Goal: Communication & Community: Ask a question

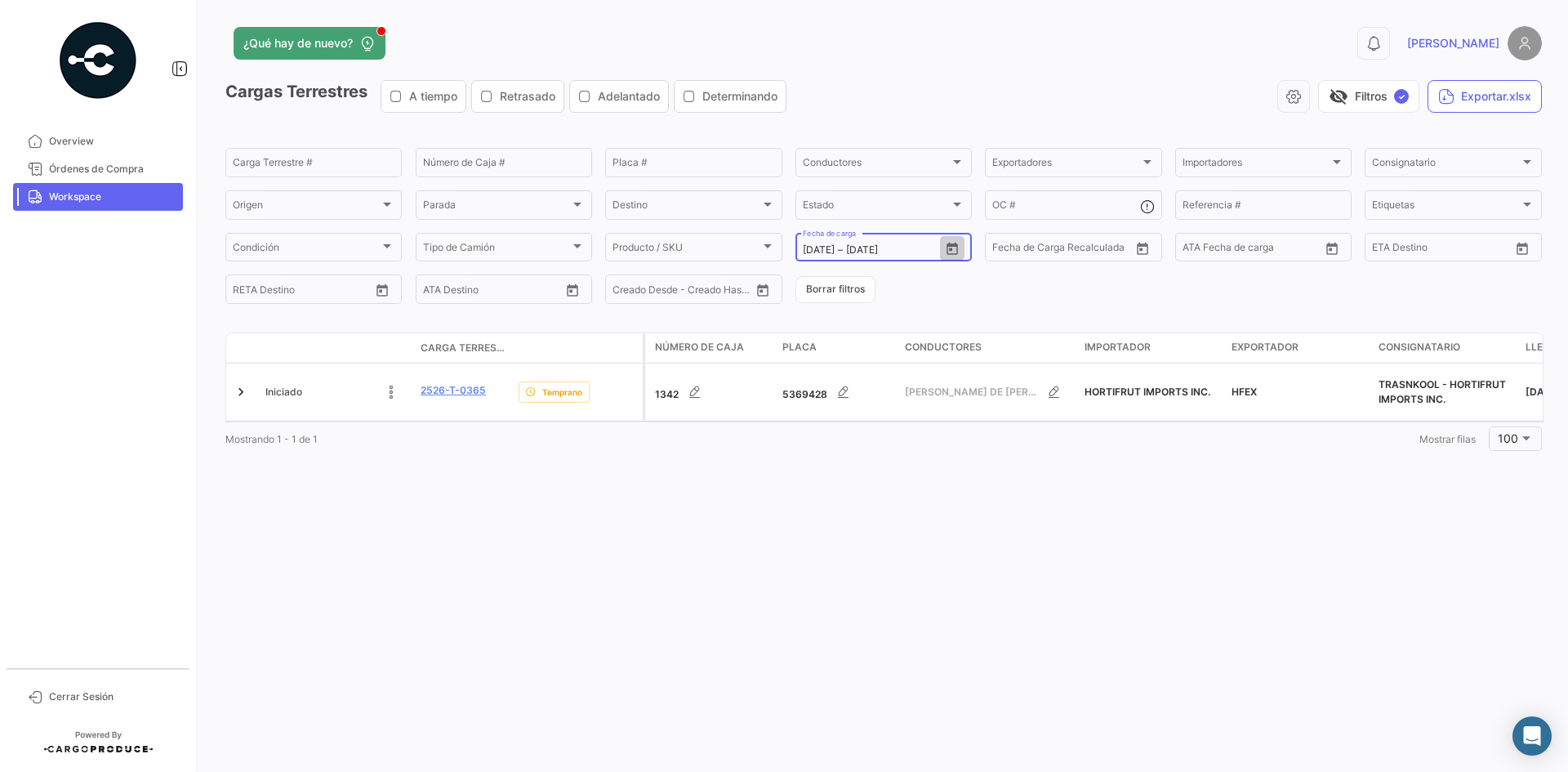
click at [956, 244] on icon "Open calendar" at bounding box center [952, 248] width 11 height 12
click at [863, 478] on div "23" at bounding box center [872, 479] width 26 height 29
type input "23/9/2025"
click at [863, 478] on div "23" at bounding box center [872, 479] width 26 height 29
type input "23/9/2025"
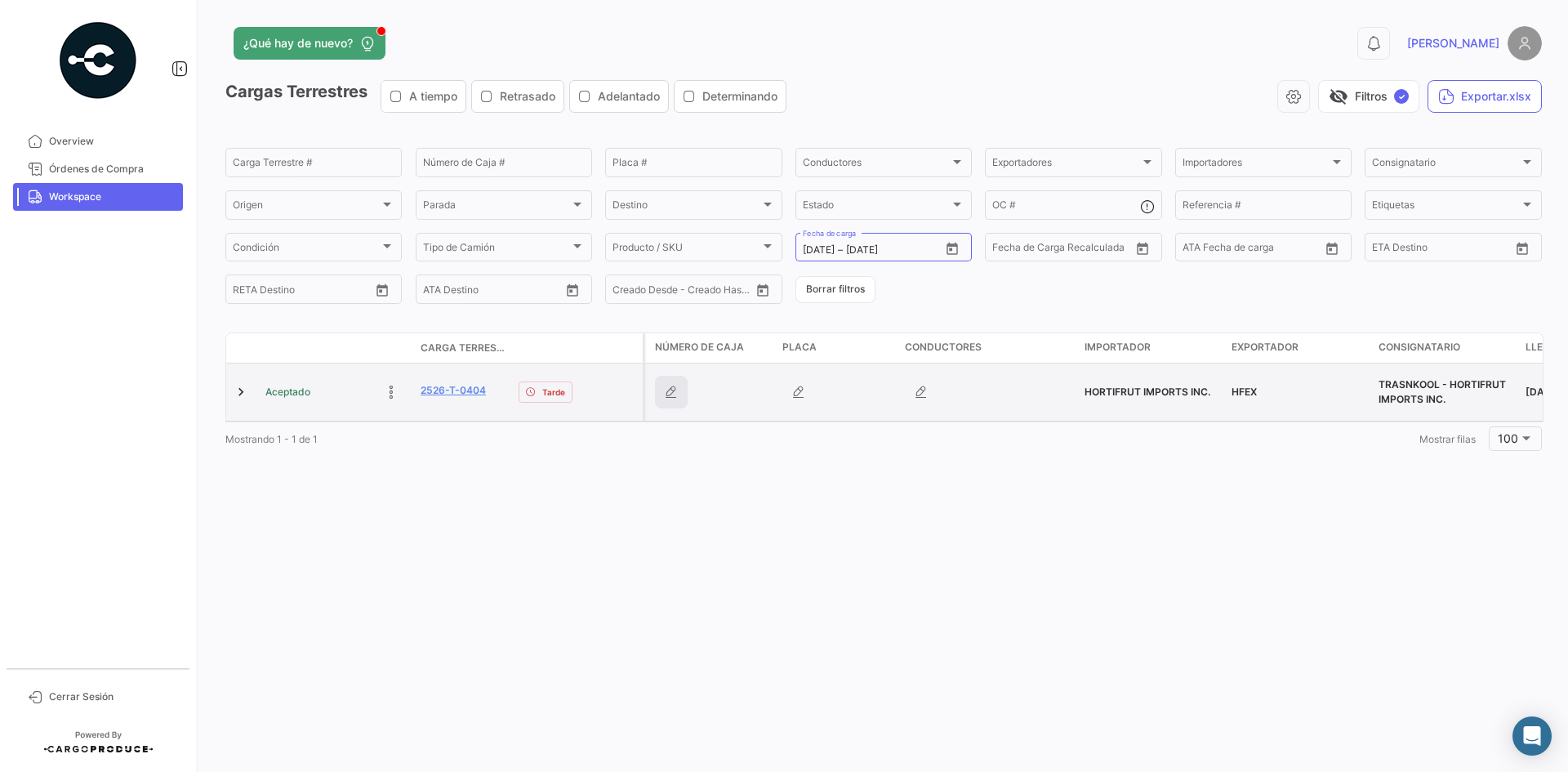
click at [665, 405] on button "button" at bounding box center [671, 392] width 33 height 33
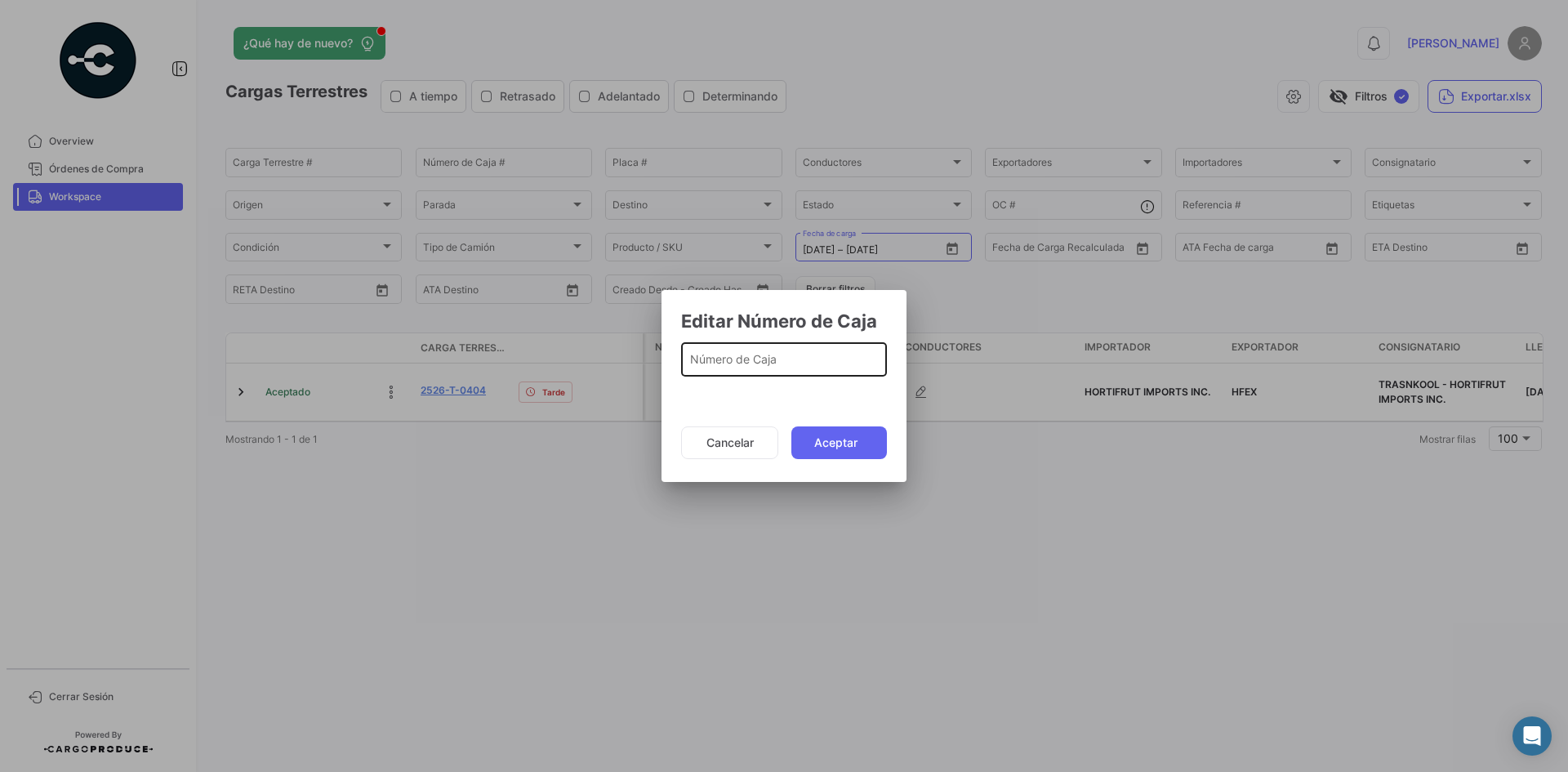
click at [731, 373] on div "Número de Caja" at bounding box center [784, 357] width 188 height 38
type input "1364"
click at [836, 438] on button "Aceptar" at bounding box center [839, 443] width 96 height 33
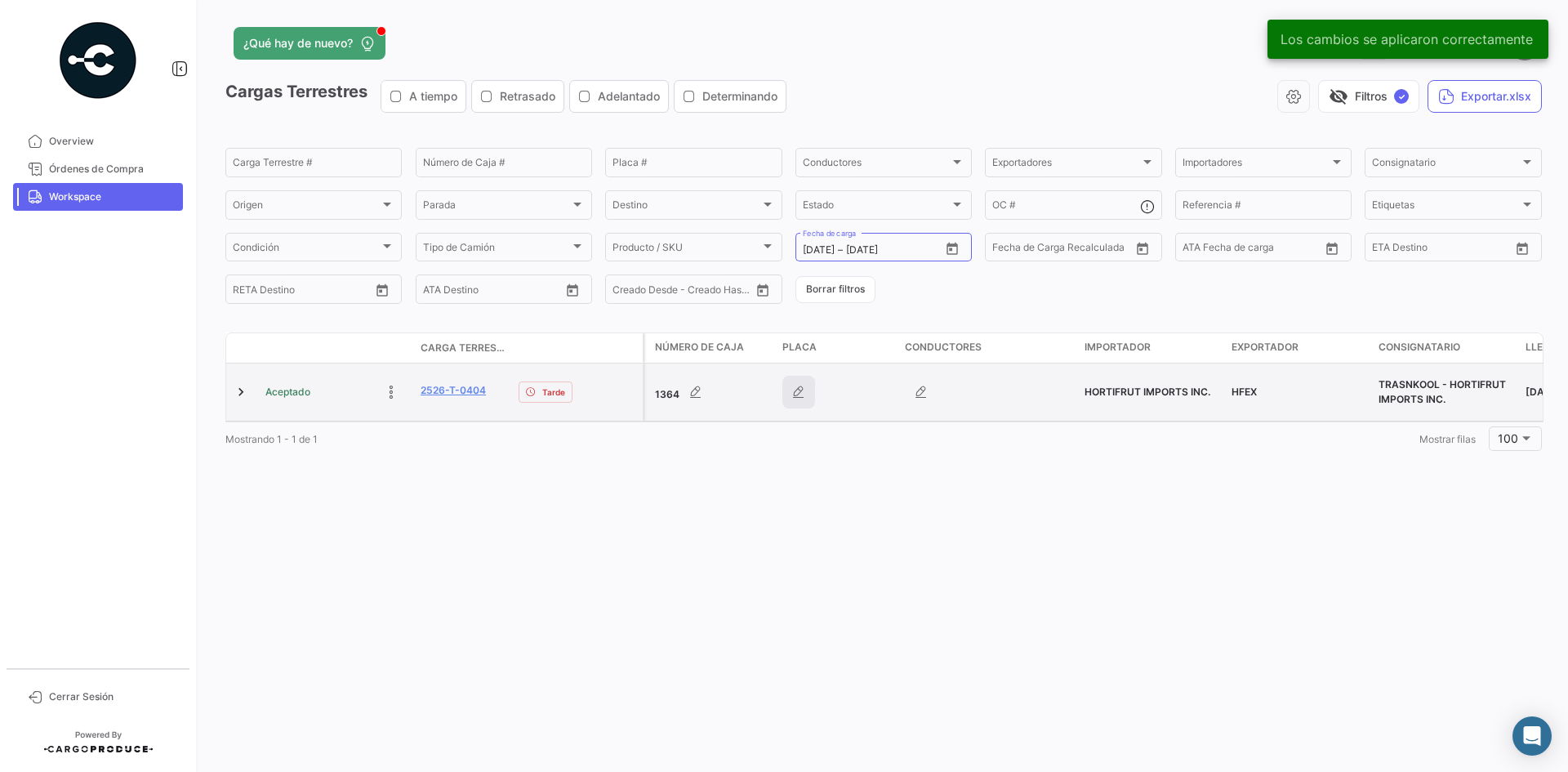
click at [789, 396] on button "button" at bounding box center [798, 392] width 33 height 33
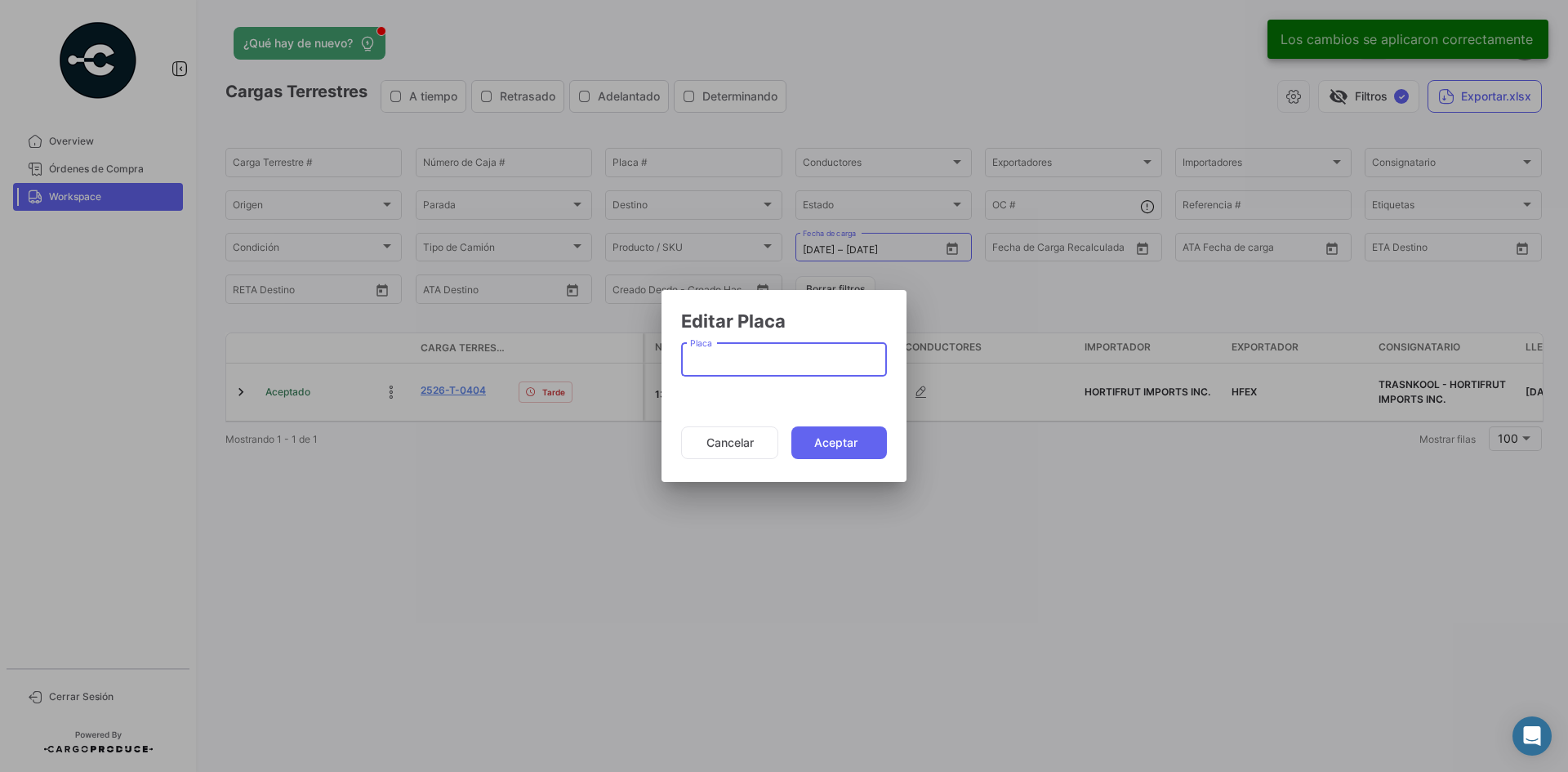
paste input "5451393"
type input "5451393"
click at [837, 443] on button "Aceptar" at bounding box center [839, 443] width 96 height 33
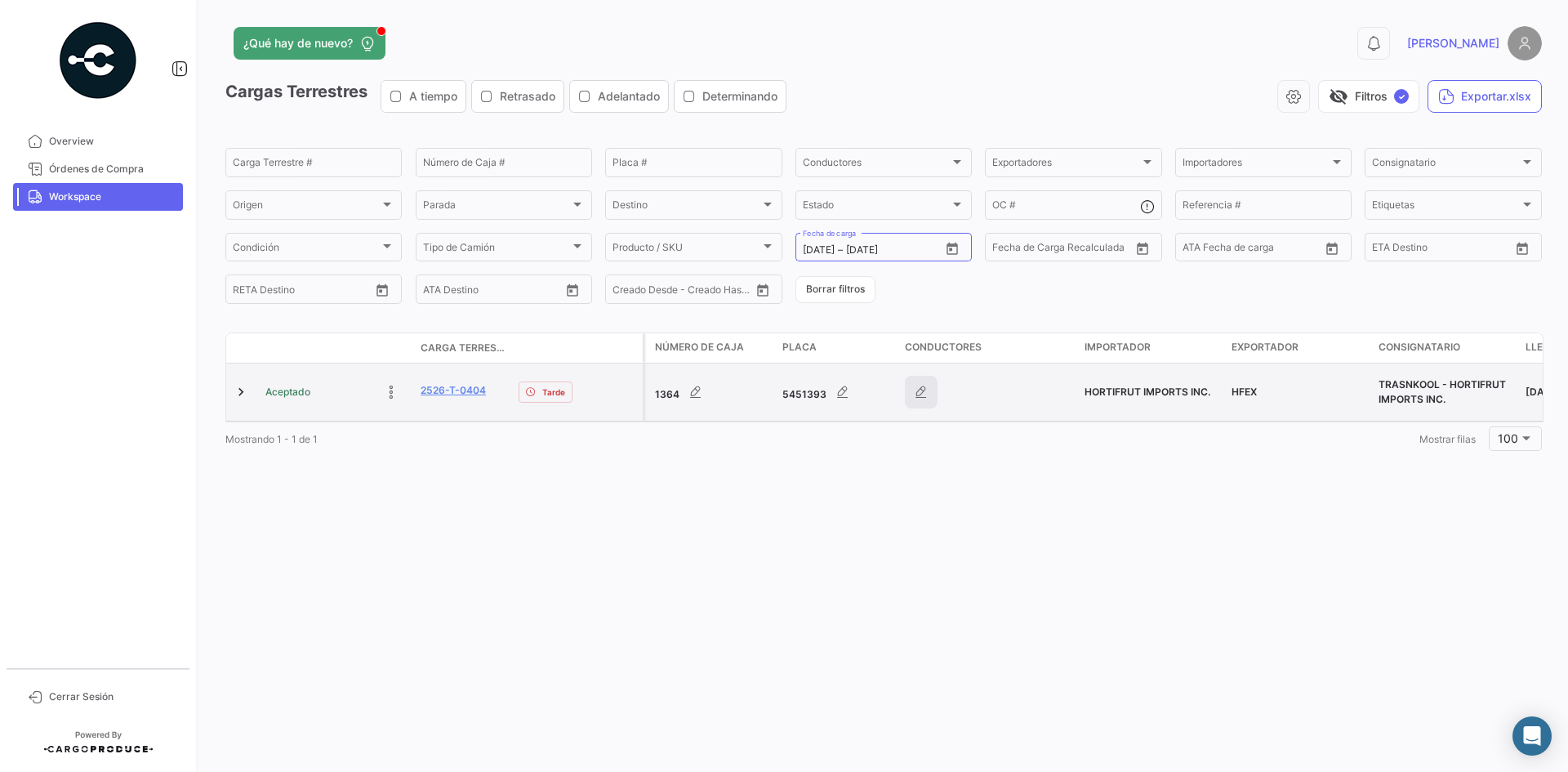
click at [920, 397] on icon "button" at bounding box center [921, 391] width 16 height 16
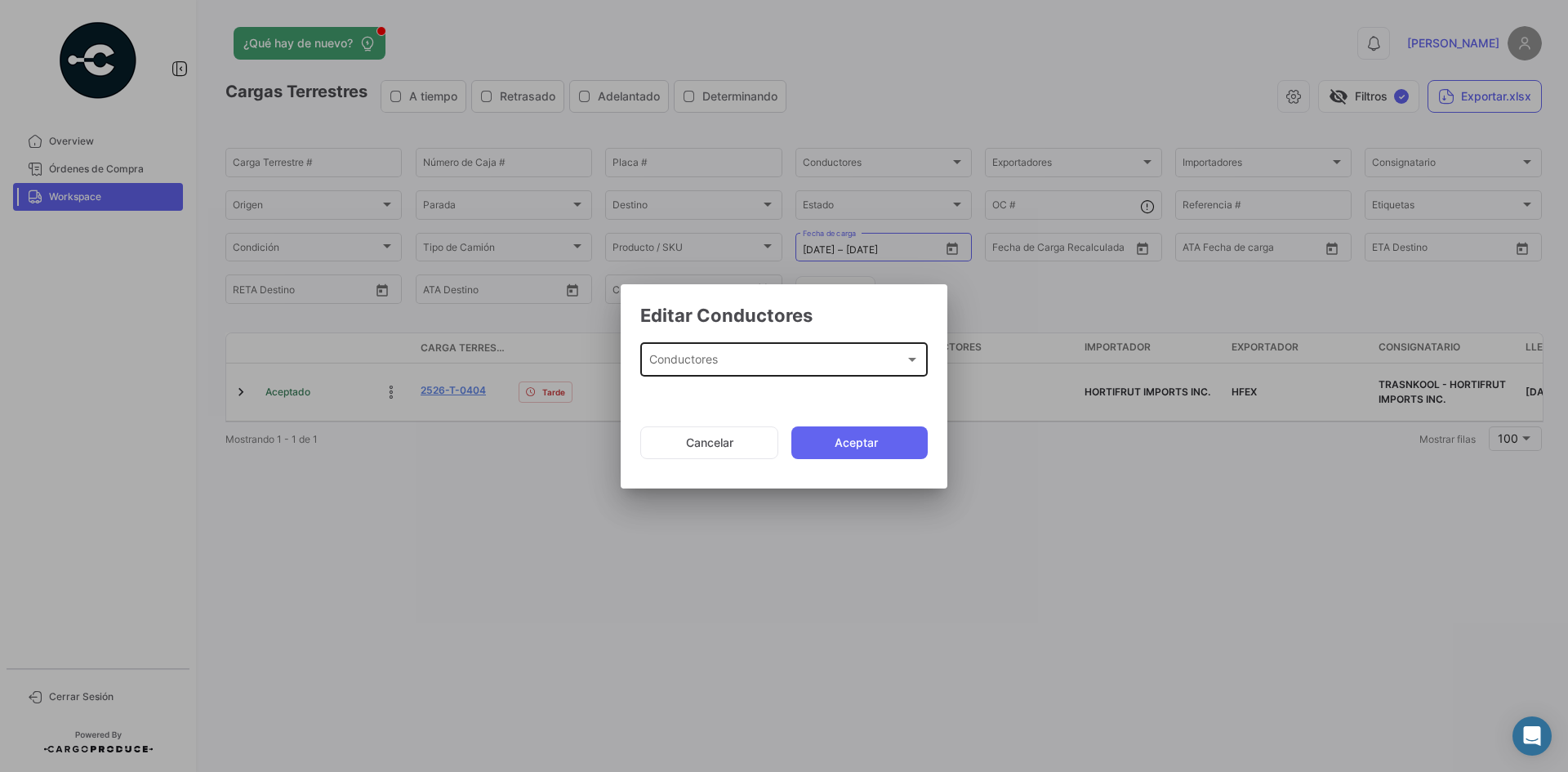
click at [699, 375] on div "Conductores Conductores" at bounding box center [784, 358] width 270 height 38
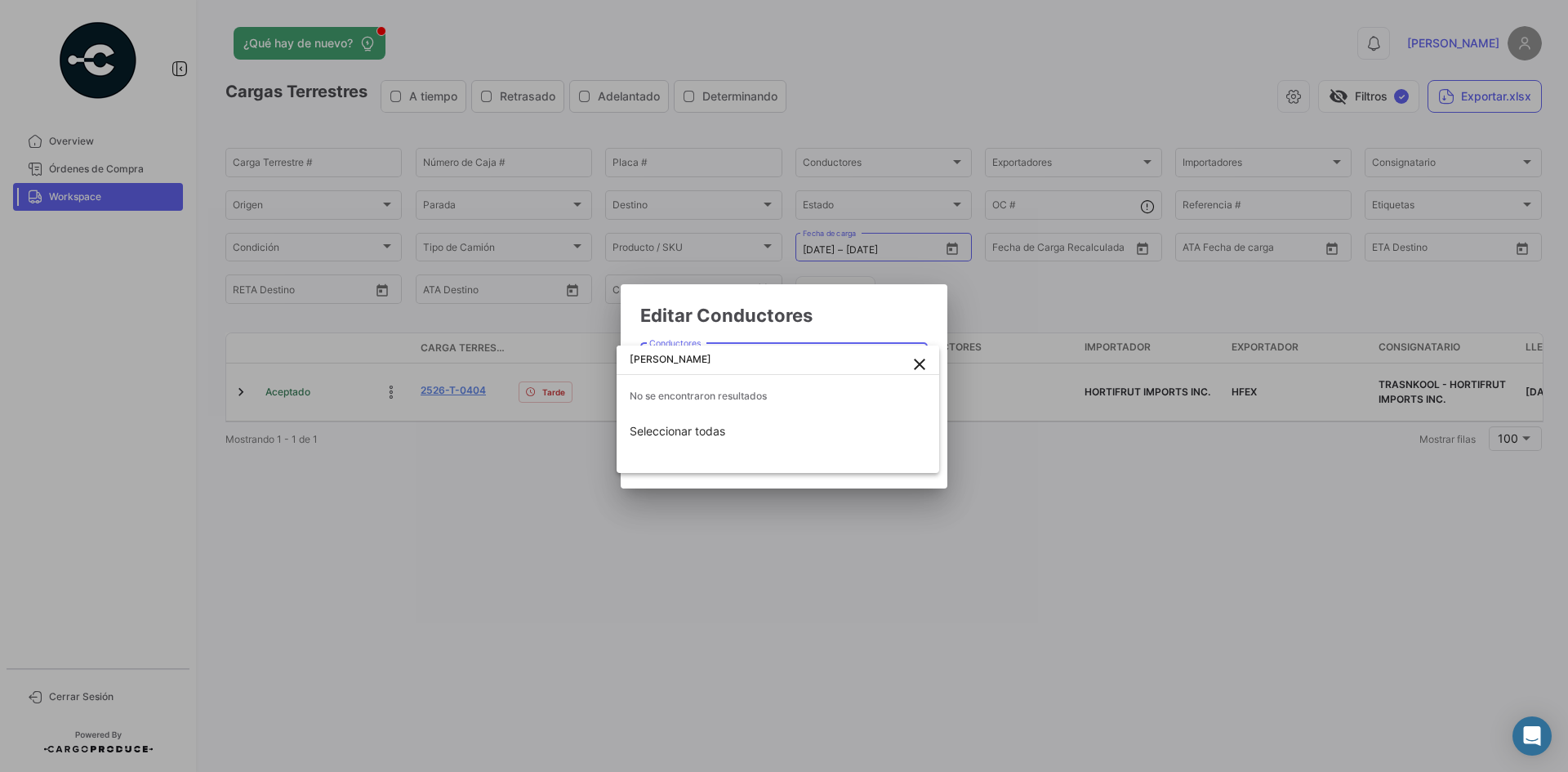
type input "JONATHAN SAUL AGUILERA LOPEZ"
click at [915, 363] on mat-icon "close" at bounding box center [919, 364] width 20 height 20
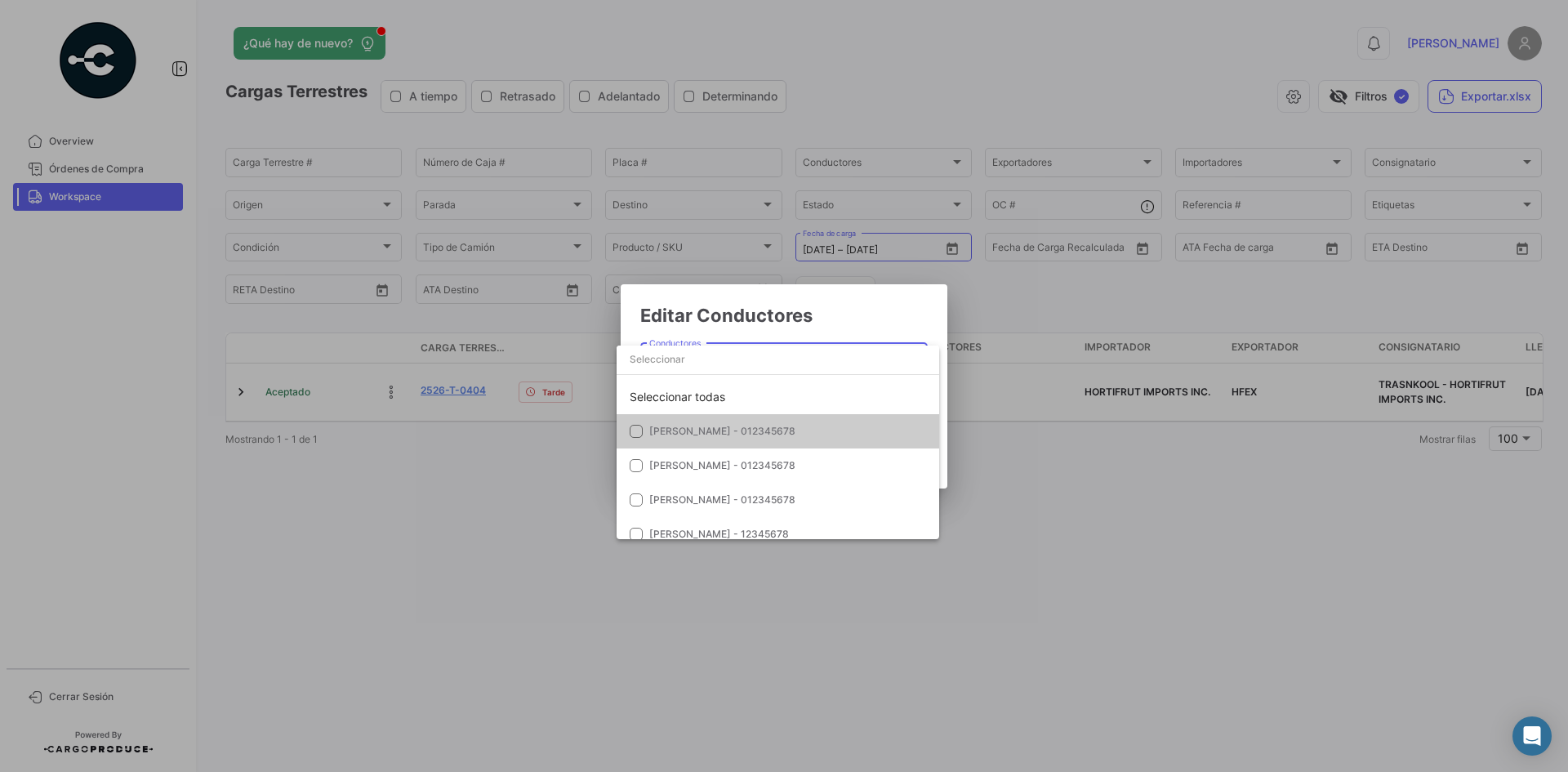
click at [914, 324] on div at bounding box center [784, 386] width 1568 height 772
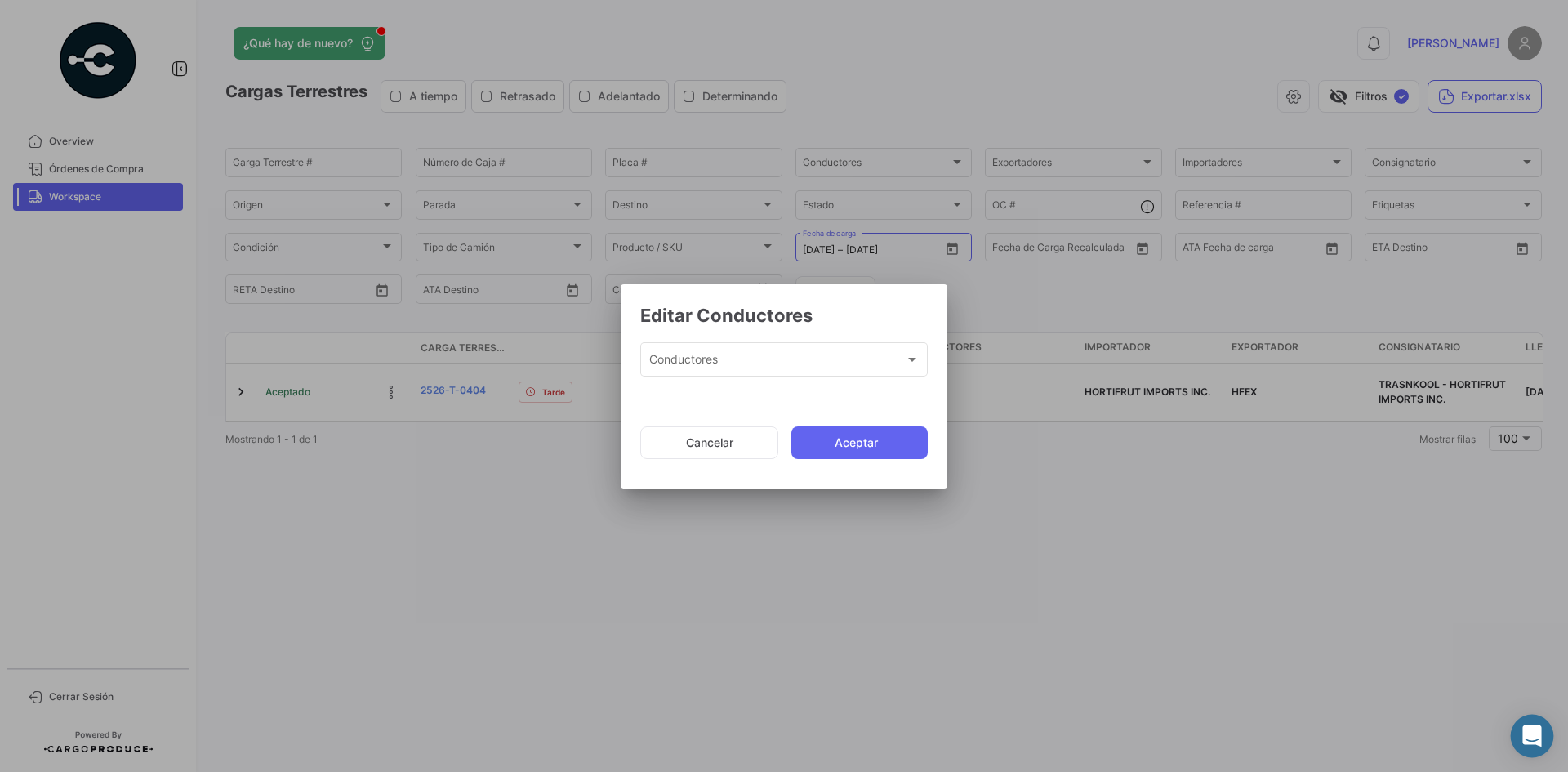
click at [1529, 744] on icon "Abrir Intercom Messenger" at bounding box center [1532, 735] width 22 height 22
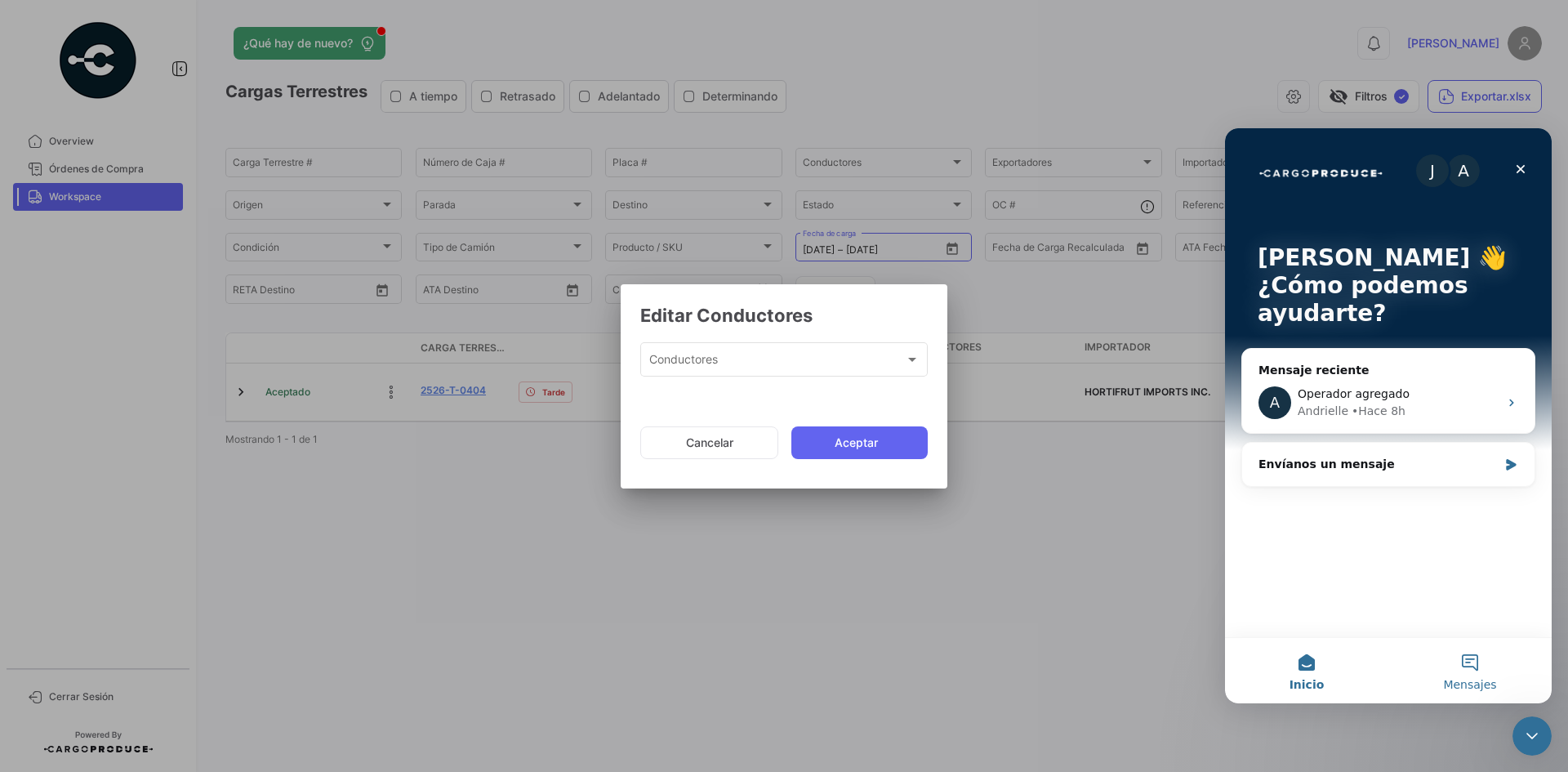
click at [1486, 665] on button "Mensajes" at bounding box center [1470, 671] width 163 height 66
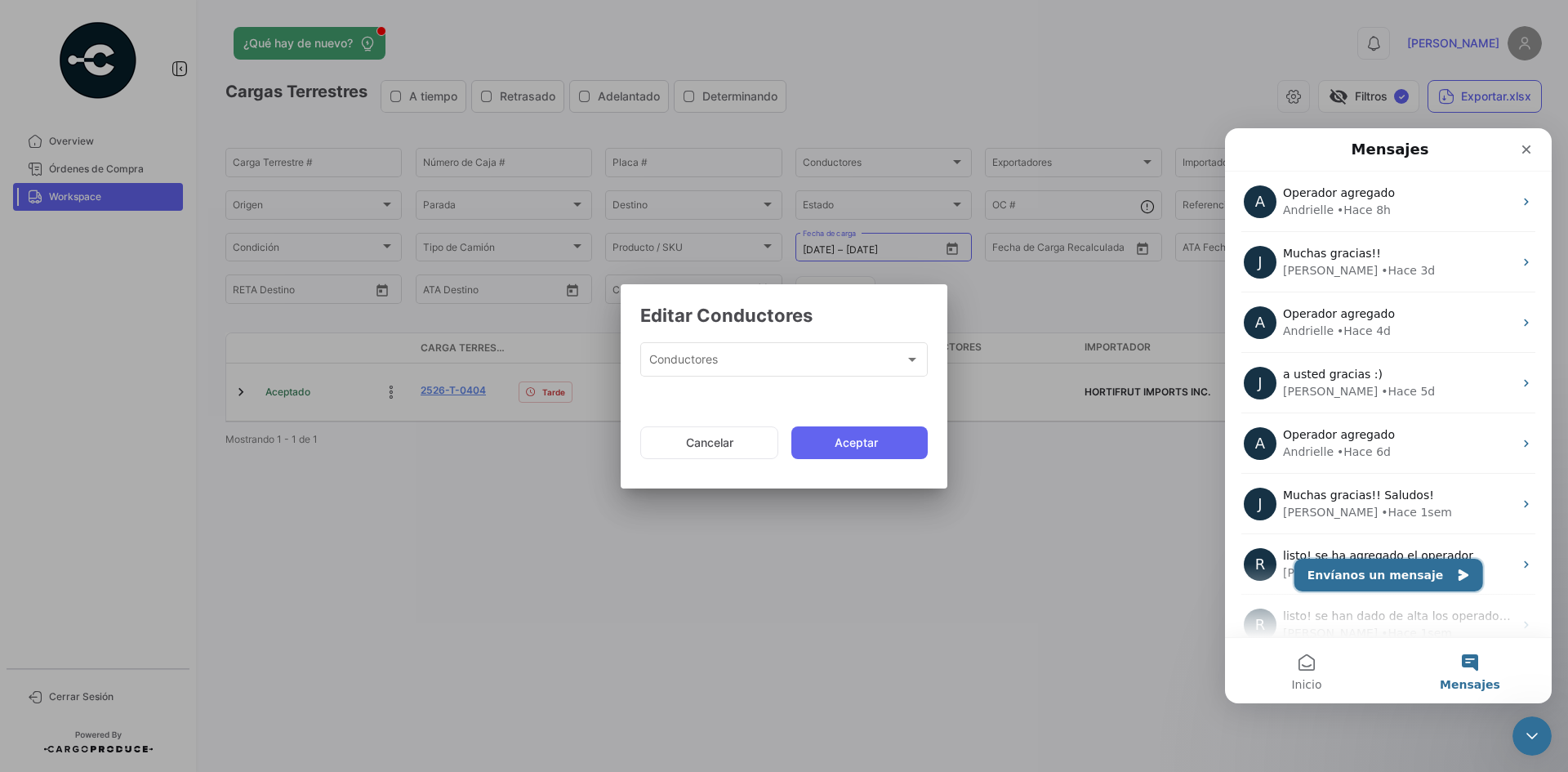
click at [1388, 576] on button "Envíanos un mensaje" at bounding box center [1388, 575] width 188 height 33
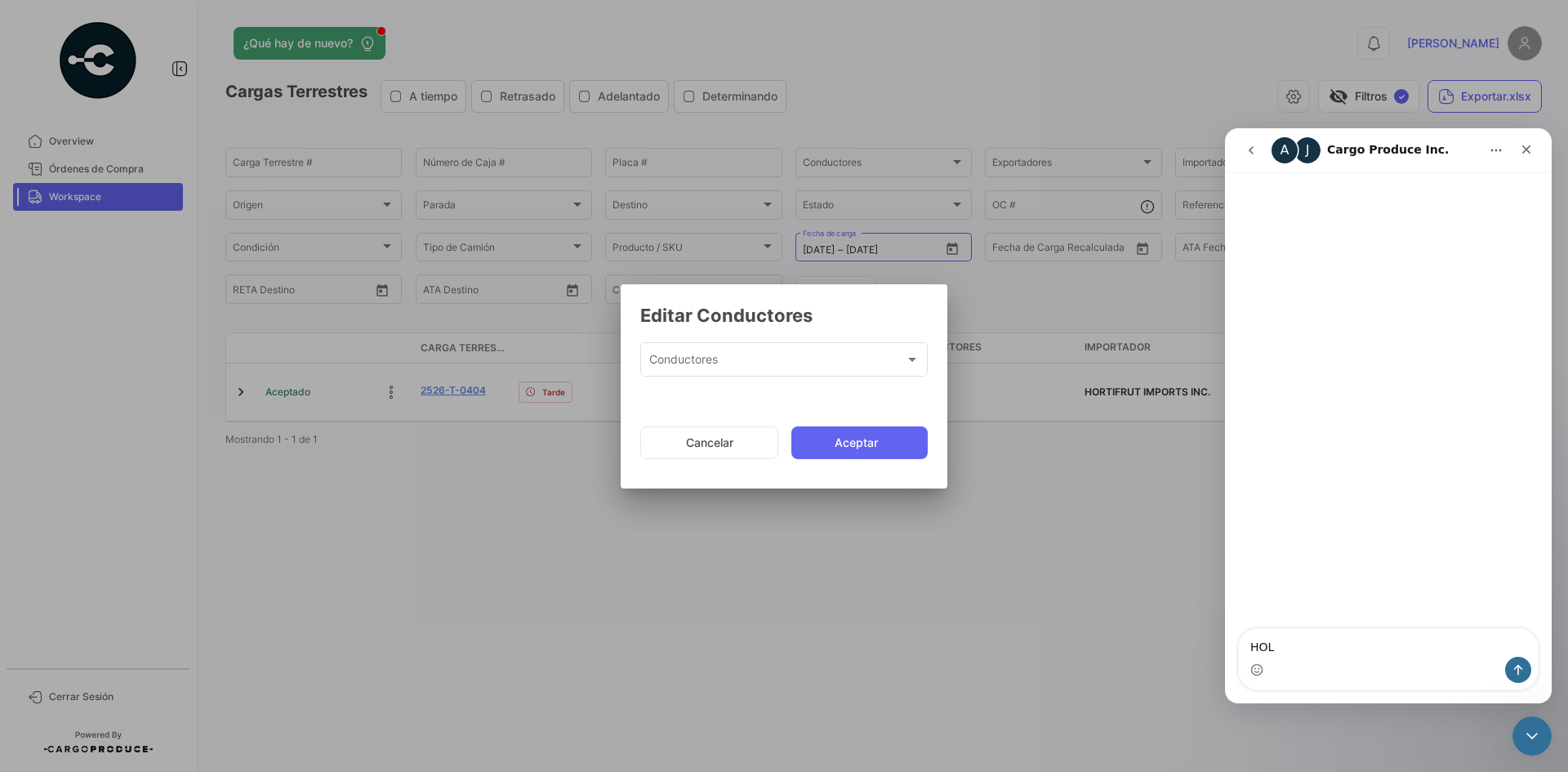
type textarea "HOLA"
type textarea "BUEN DIA ME AYUDARIA PORFIS A AGREGAR AL OP JONATHAN SAUL AGUILERA LOPEZ PLIS"
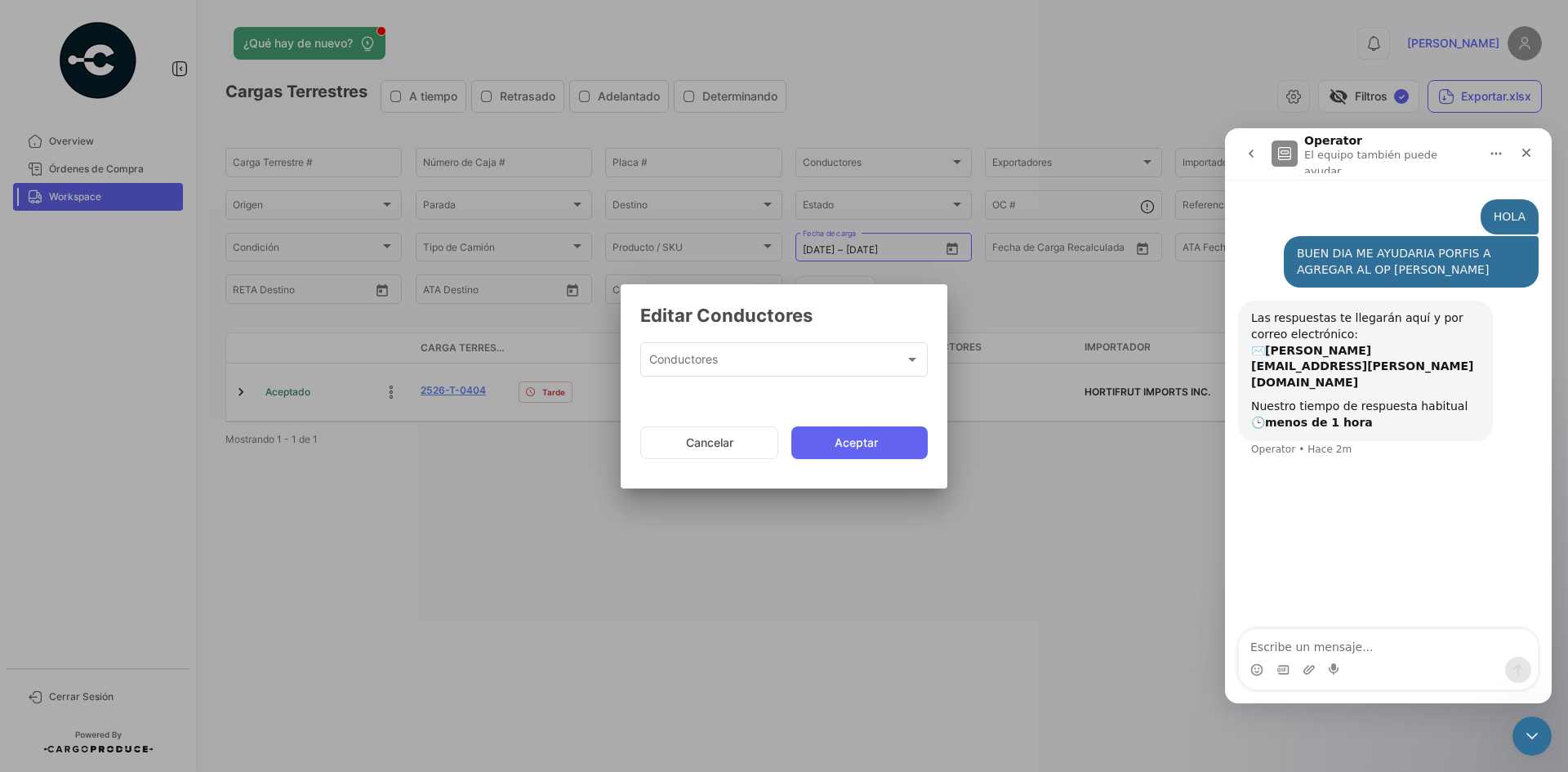
click at [1250, 147] on icon "go back" at bounding box center [1251, 154] width 13 height 13
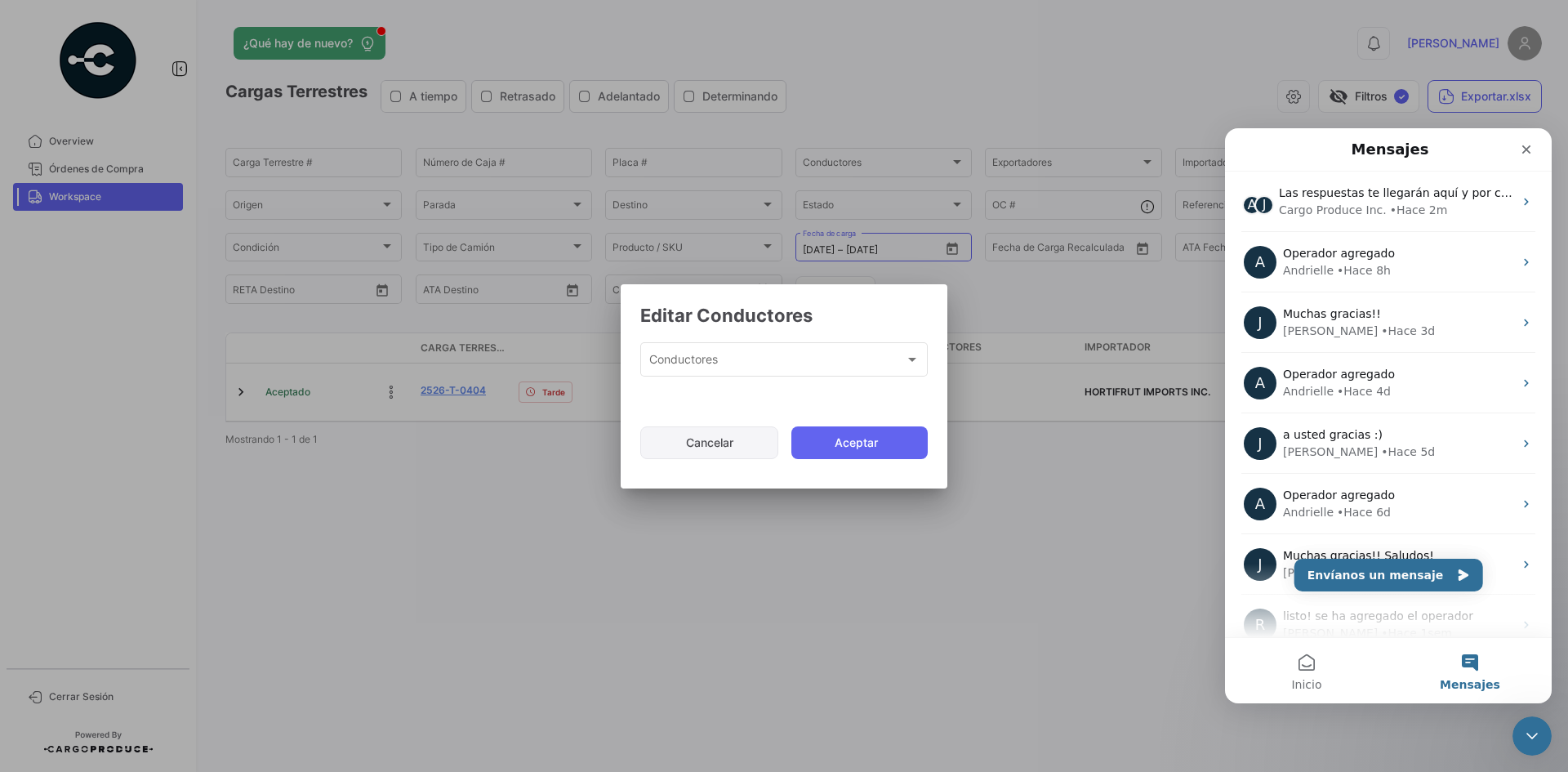
click at [722, 447] on button "Cancelar" at bounding box center [709, 443] width 138 height 33
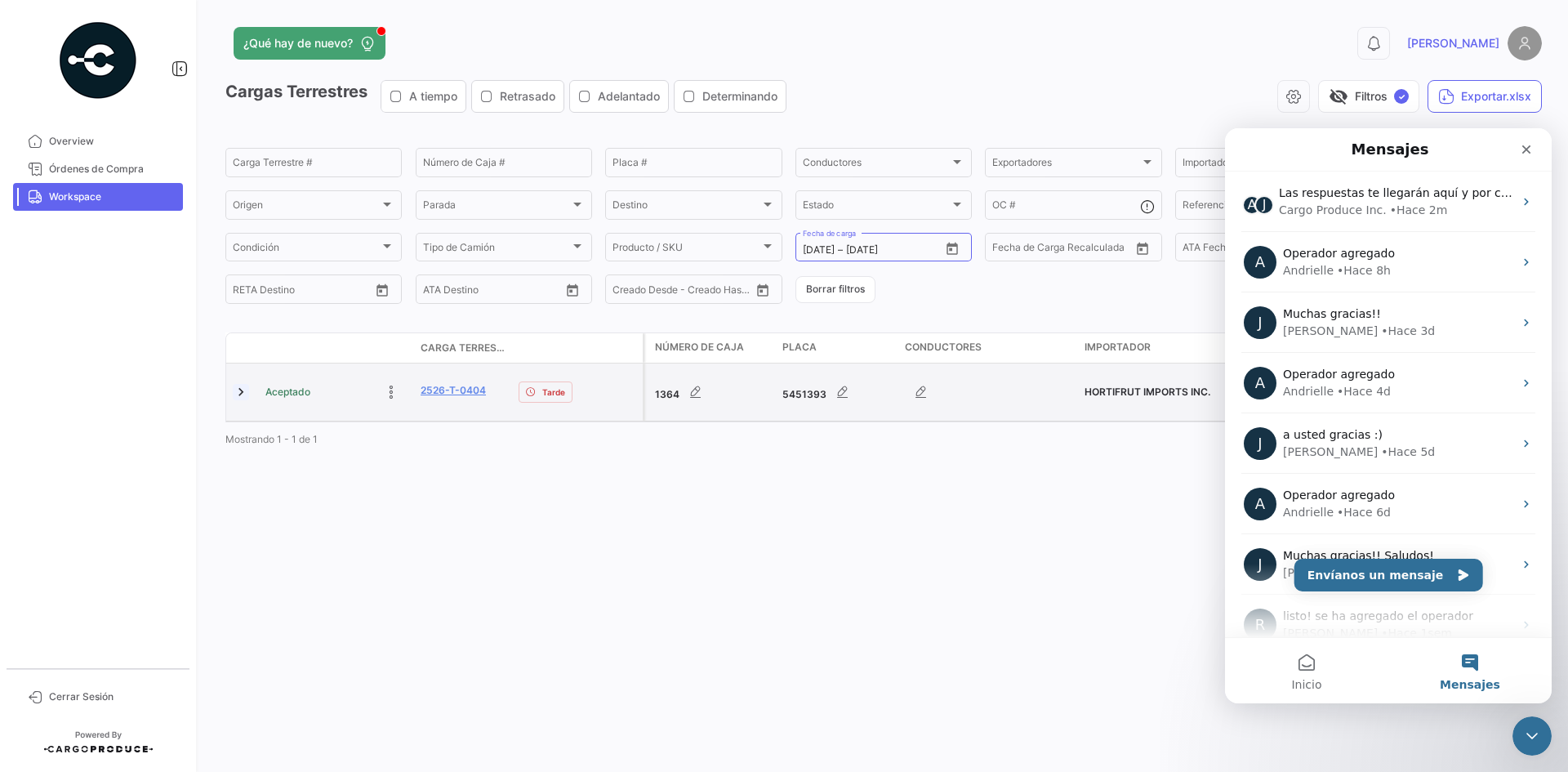
click at [243, 387] on link at bounding box center [240, 391] width 16 height 16
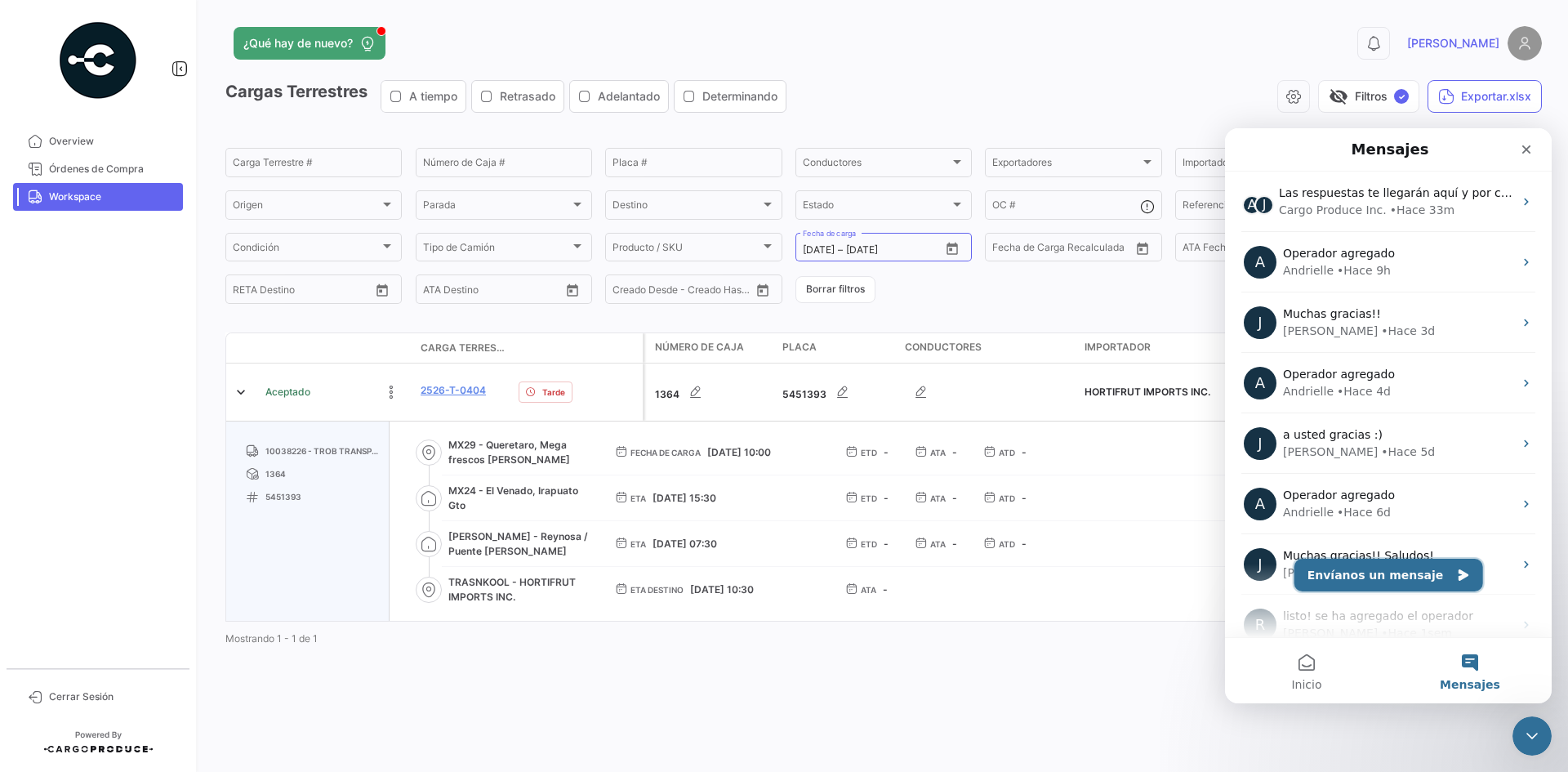
click at [1404, 577] on button "Envíanos un mensaje" at bounding box center [1388, 575] width 188 height 33
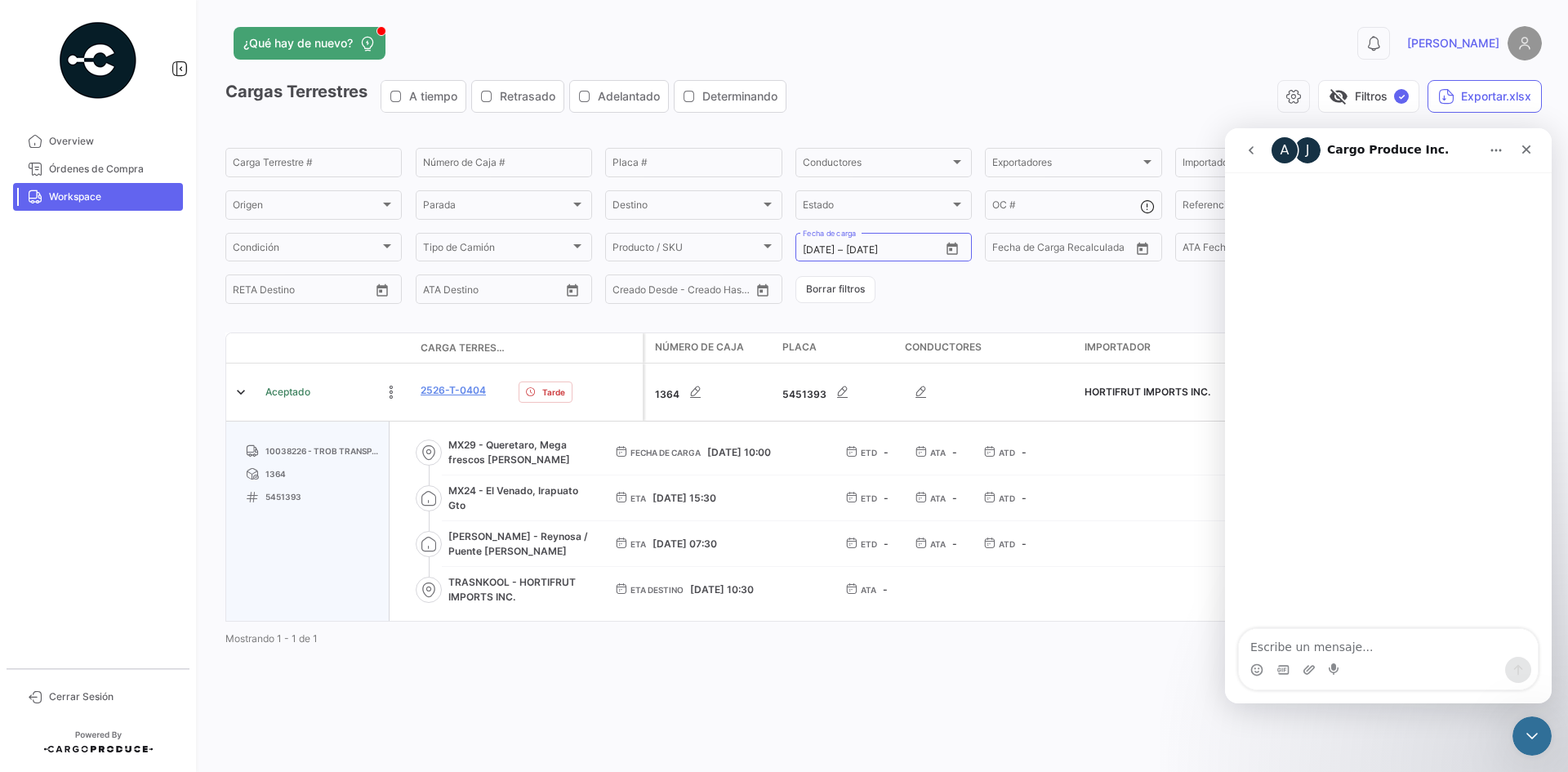
click at [1244, 138] on button "go back" at bounding box center [1251, 150] width 31 height 31
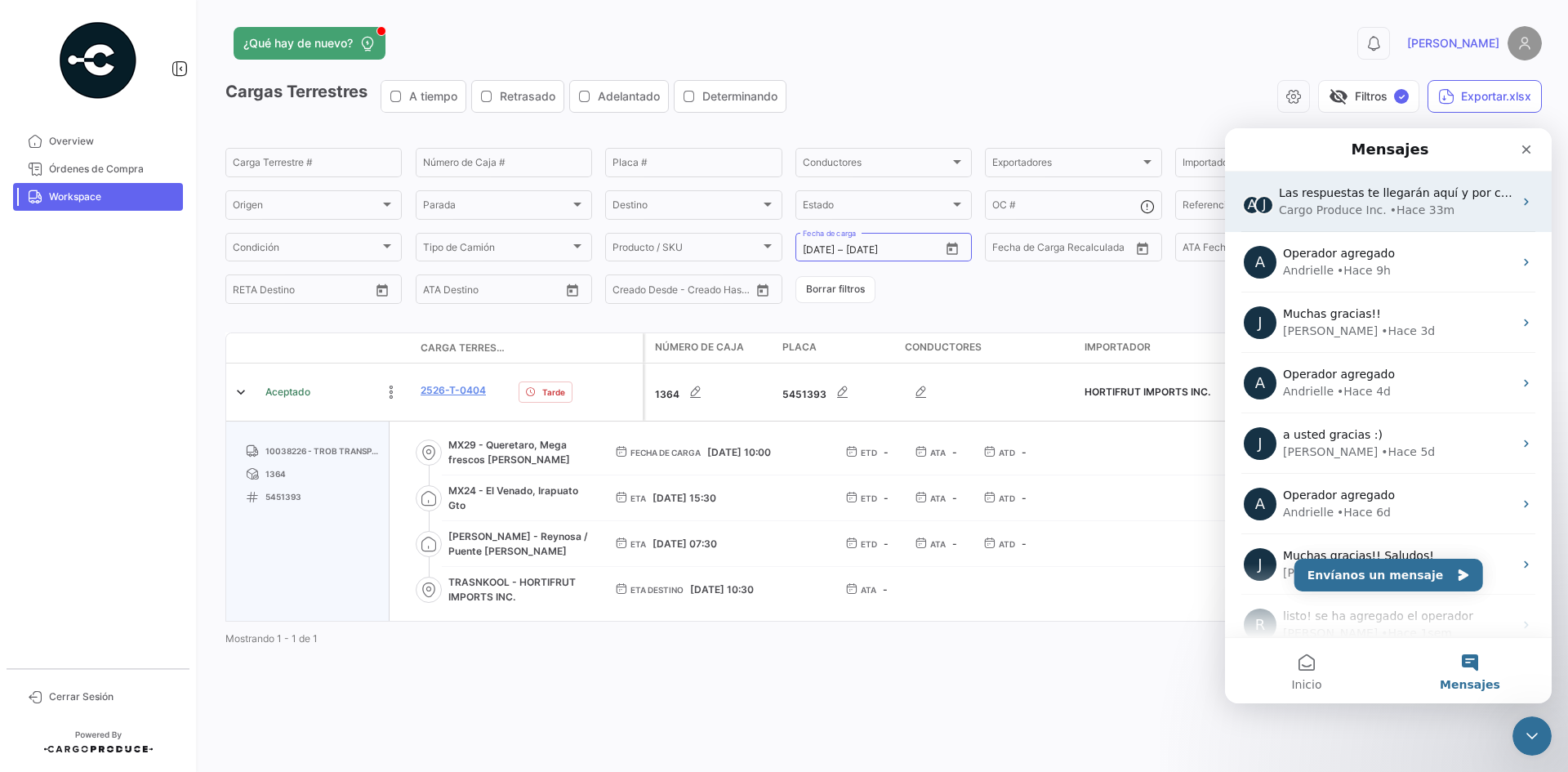
click at [1338, 211] on div "Cargo Produce Inc." at bounding box center [1333, 210] width 108 height 17
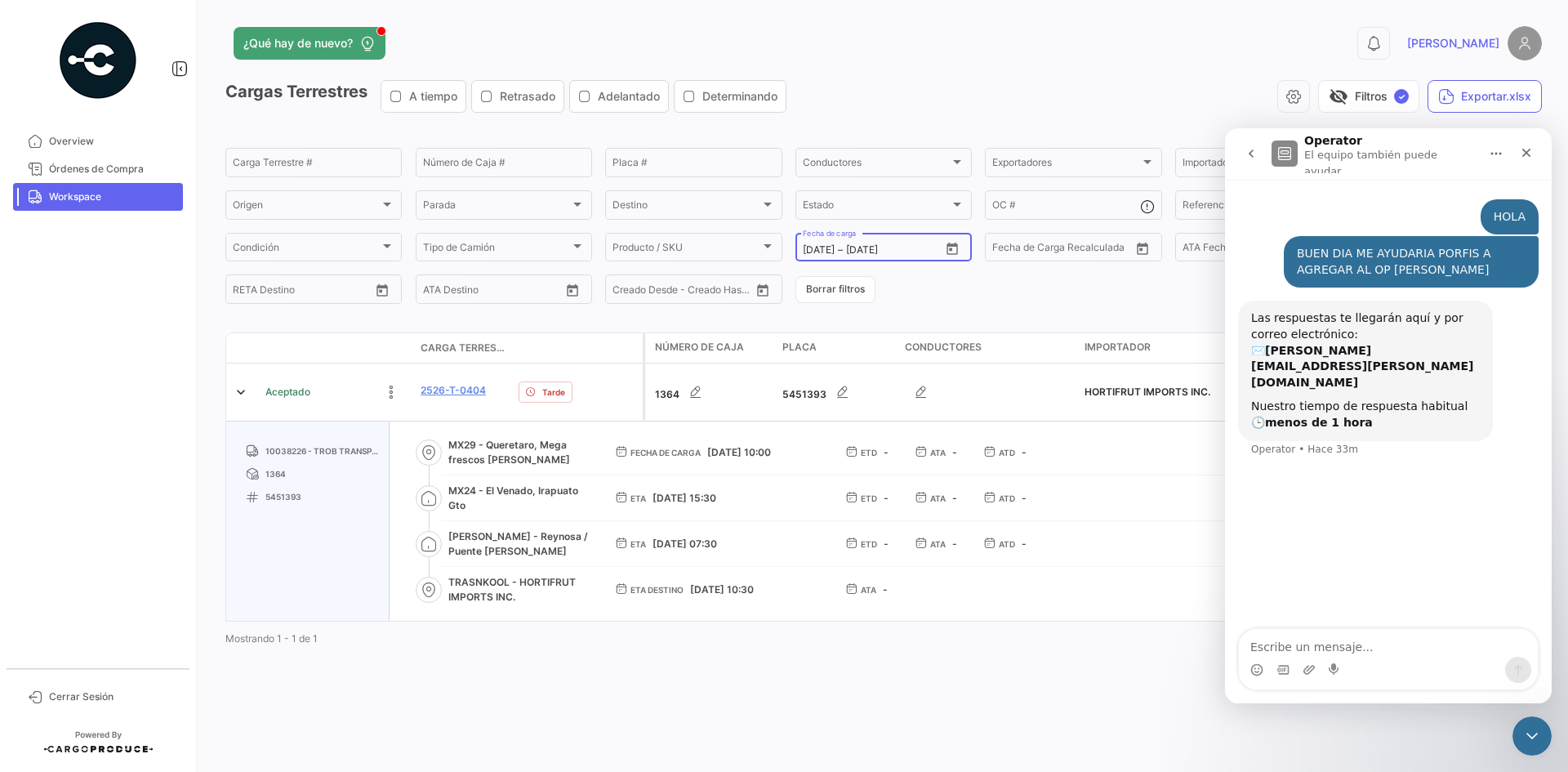
click at [946, 246] on icon "Open calendar" at bounding box center [953, 250] width 15 height 15
click at [834, 482] on div "22" at bounding box center [843, 479] width 25 height 29
type input "22/9/2025"
click at [834, 482] on div "22" at bounding box center [843, 479] width 25 height 29
type input "22/9/2025"
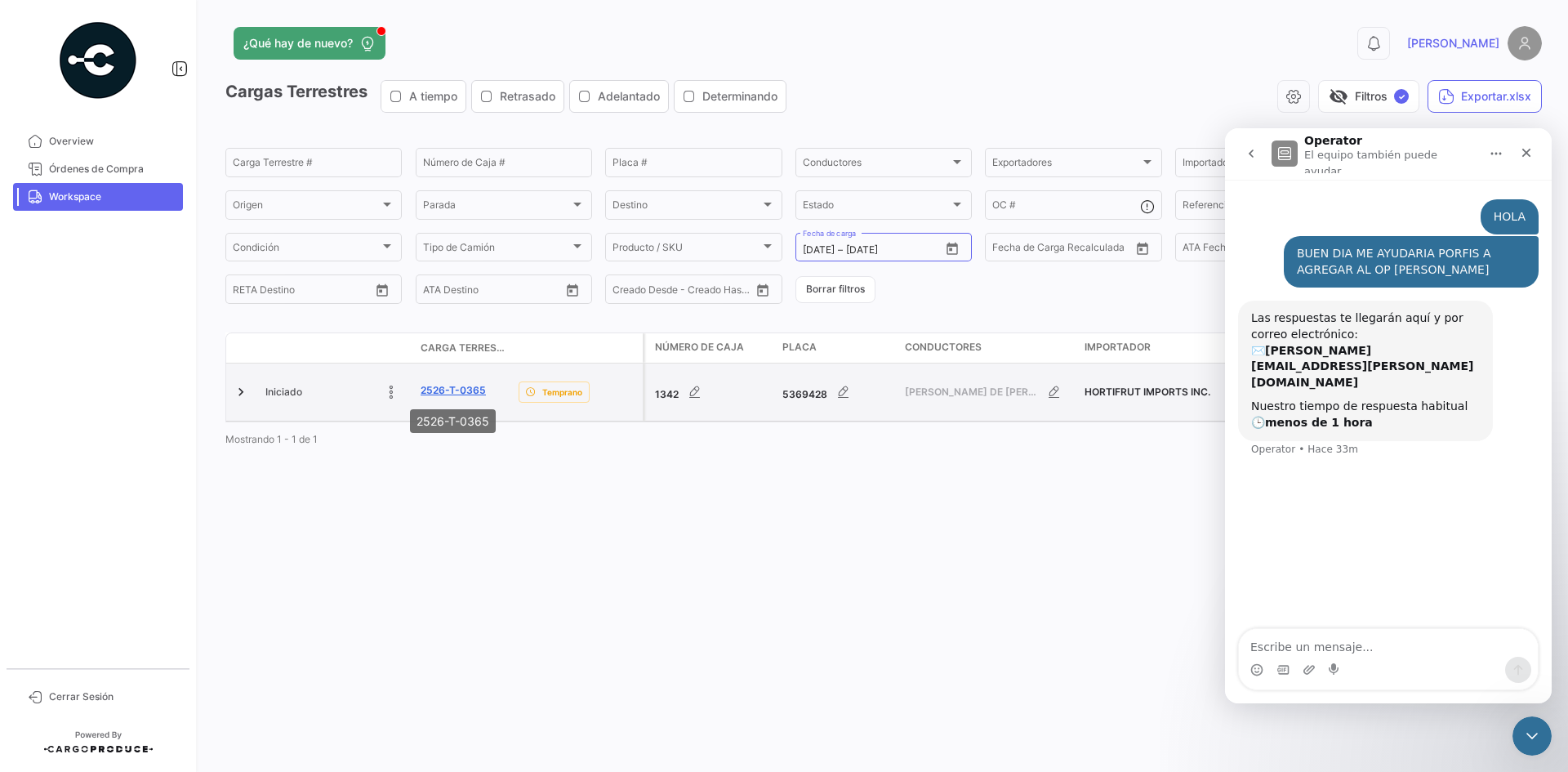
click at [446, 391] on link "2526-T-0365" at bounding box center [454, 390] width 66 height 15
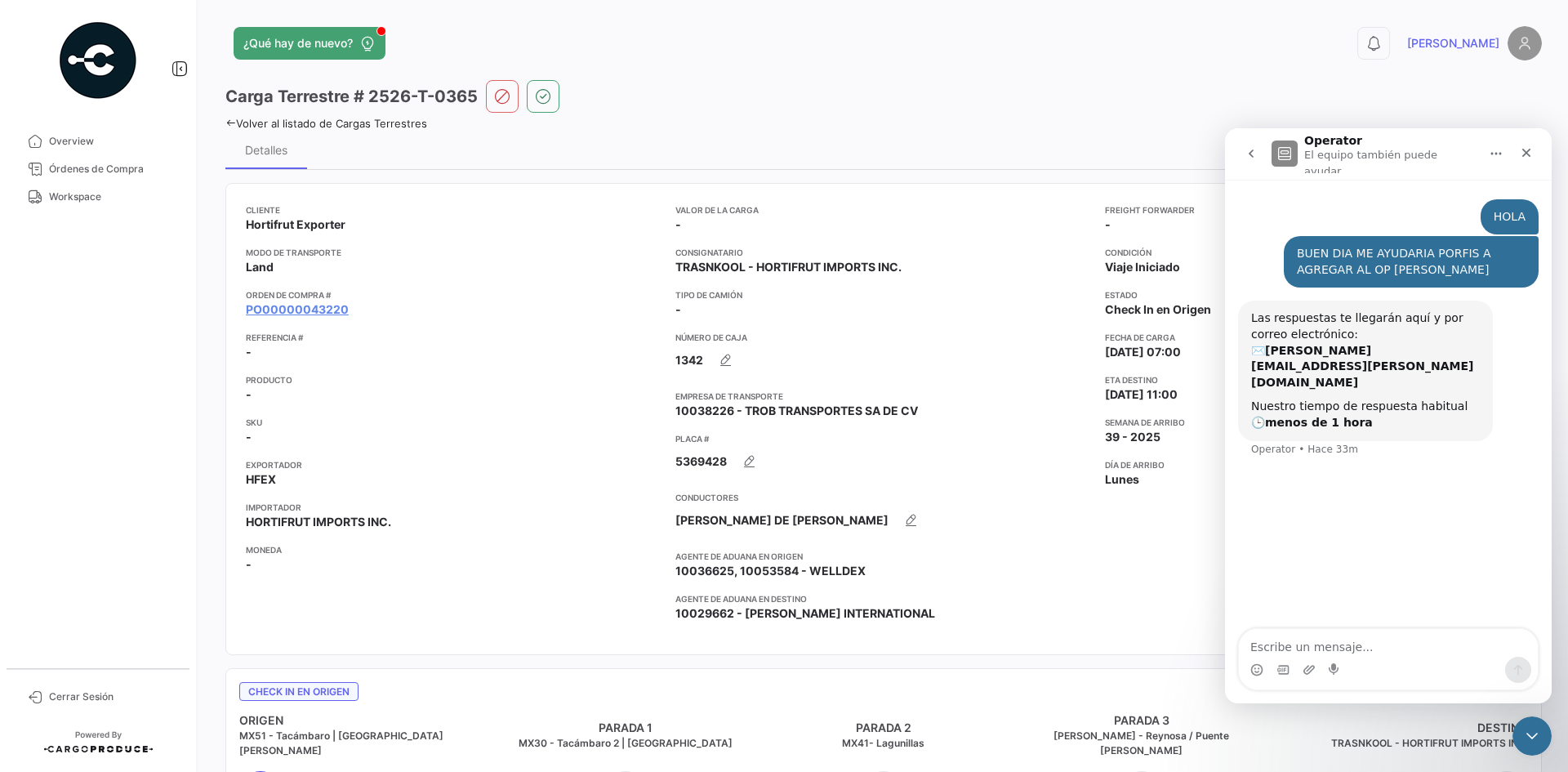
click at [1256, 151] on icon "go back" at bounding box center [1251, 154] width 13 height 13
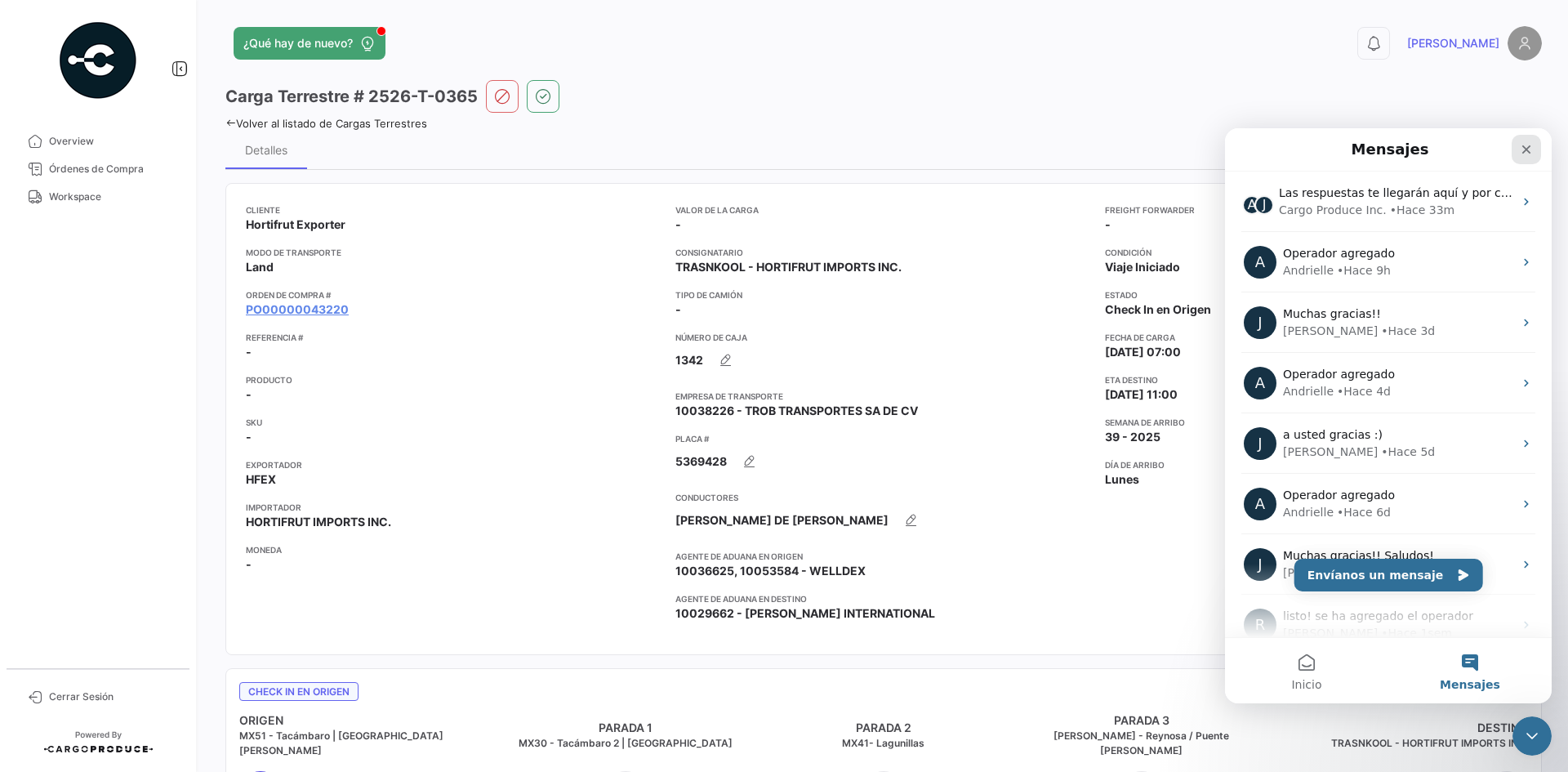
click at [1520, 147] on icon "Cerrar" at bounding box center [1527, 149] width 13 height 13
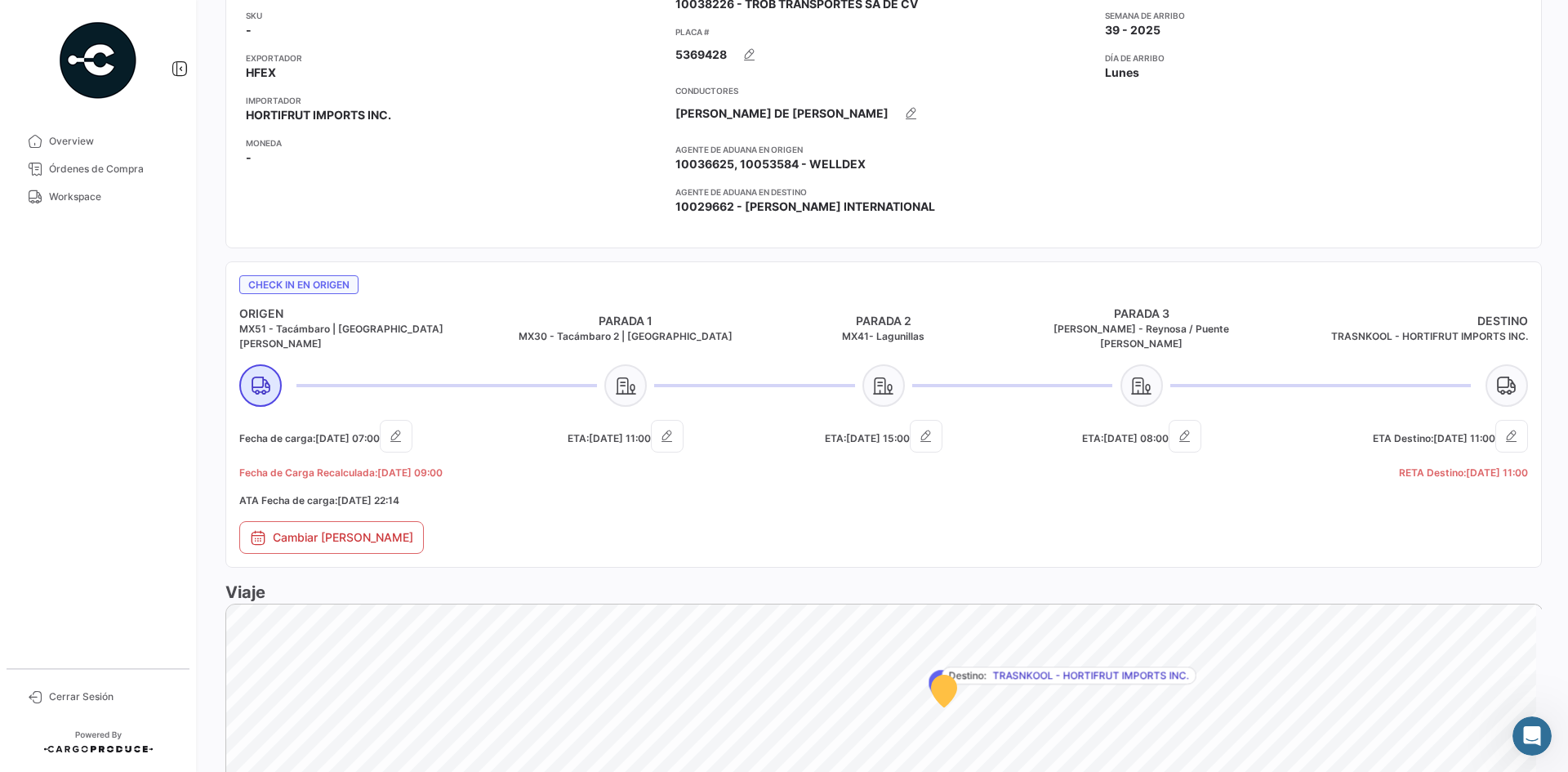
scroll to position [408, 0]
